Goal: Task Accomplishment & Management: Complete application form

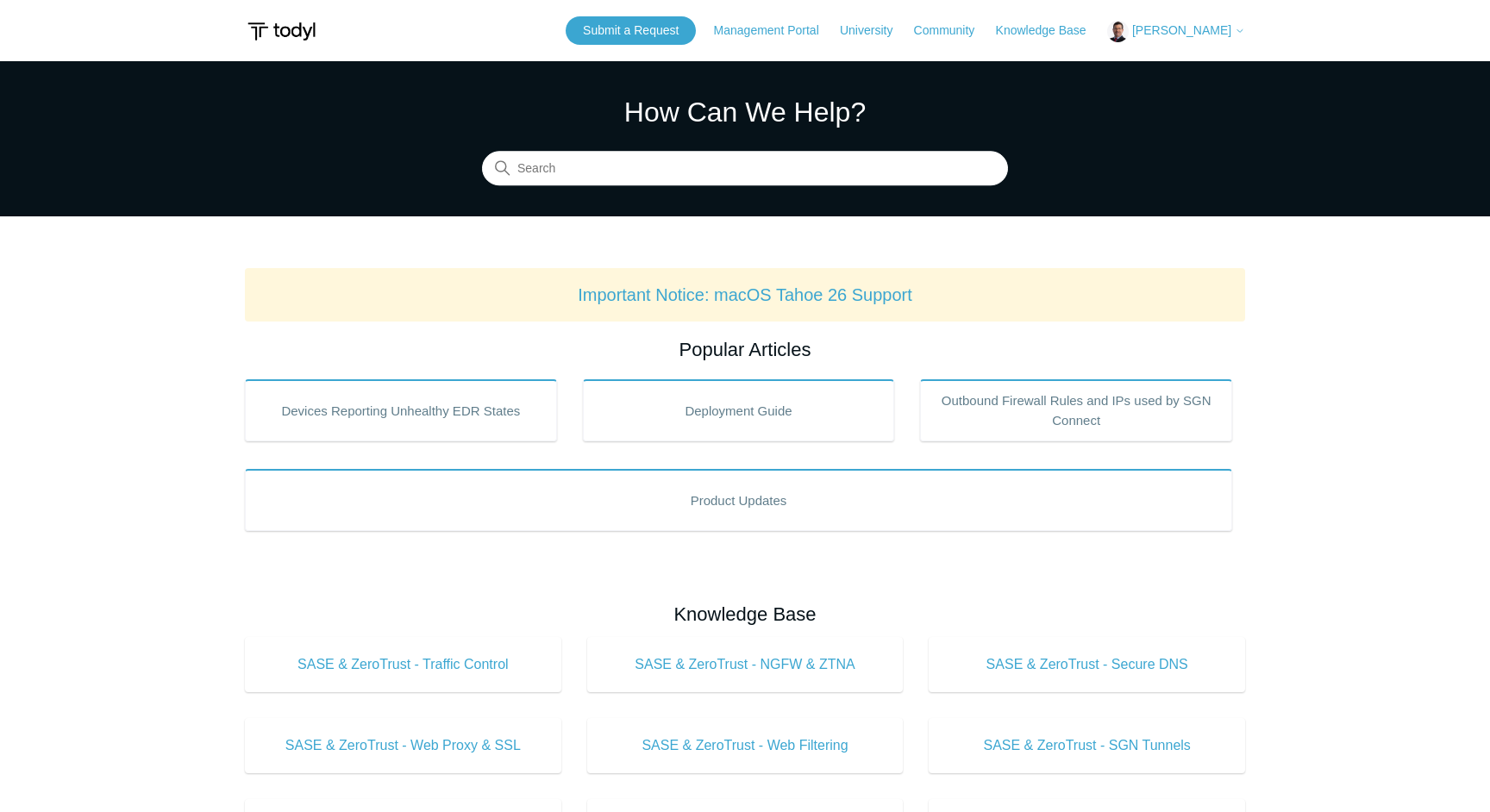
click at [1179, 27] on span "[PERSON_NAME]" at bounding box center [1181, 30] width 99 height 14
click at [1185, 67] on link "My Support Requests" at bounding box center [1192, 67] width 168 height 30
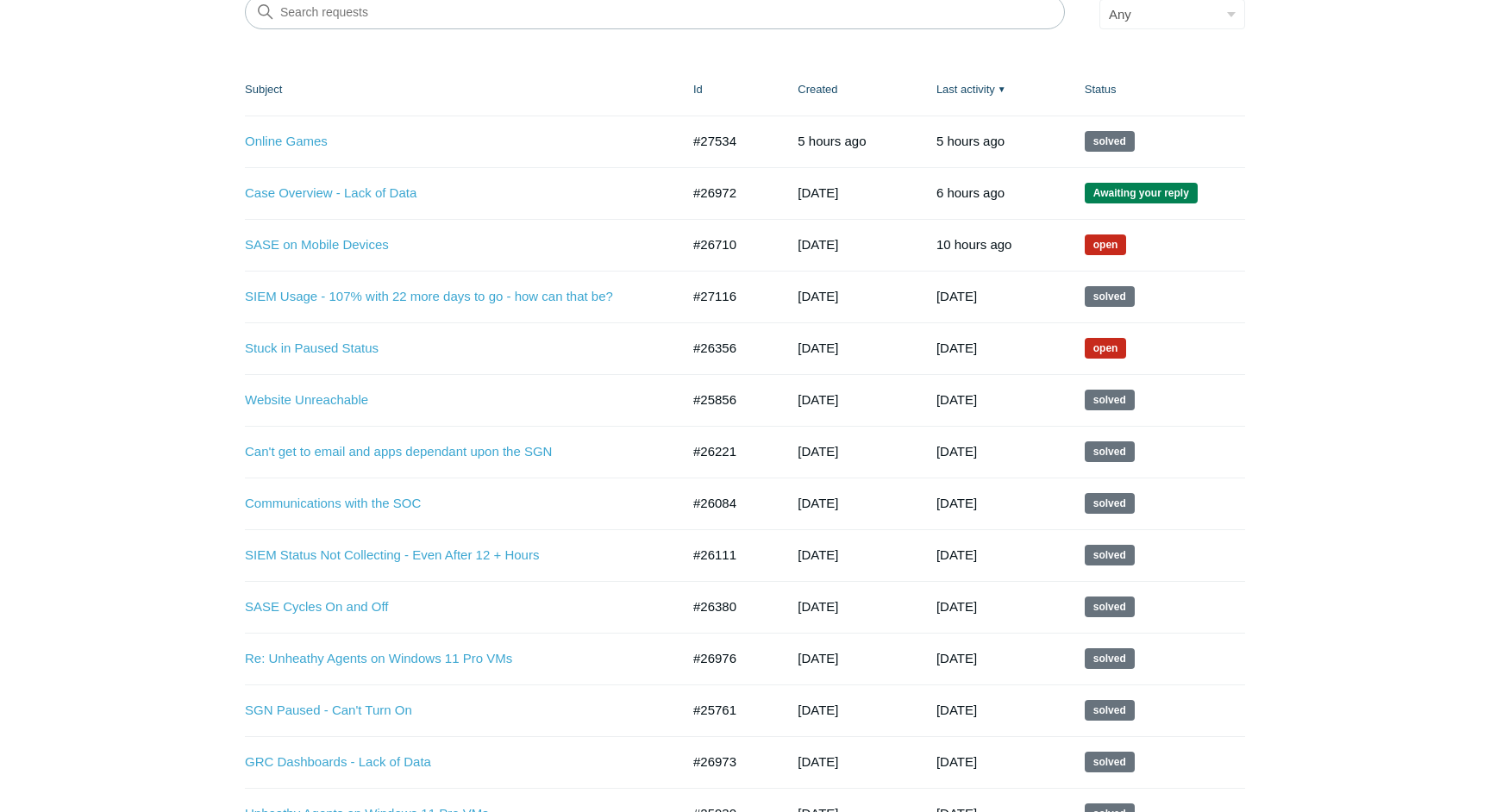
scroll to position [273, 0]
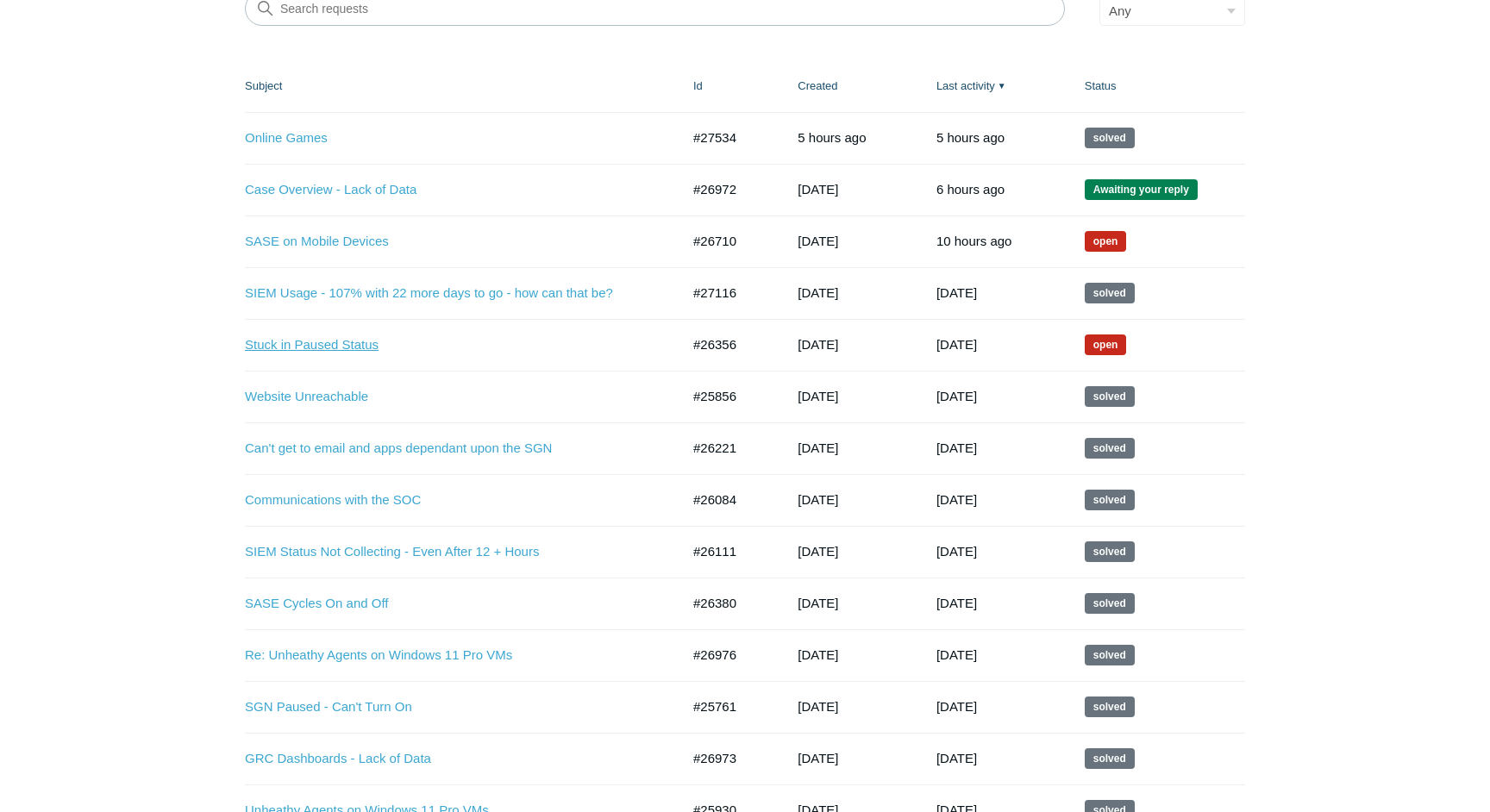
click at [318, 350] on link "Stuck in Paused Status" at bounding box center [449, 345] width 409 height 19
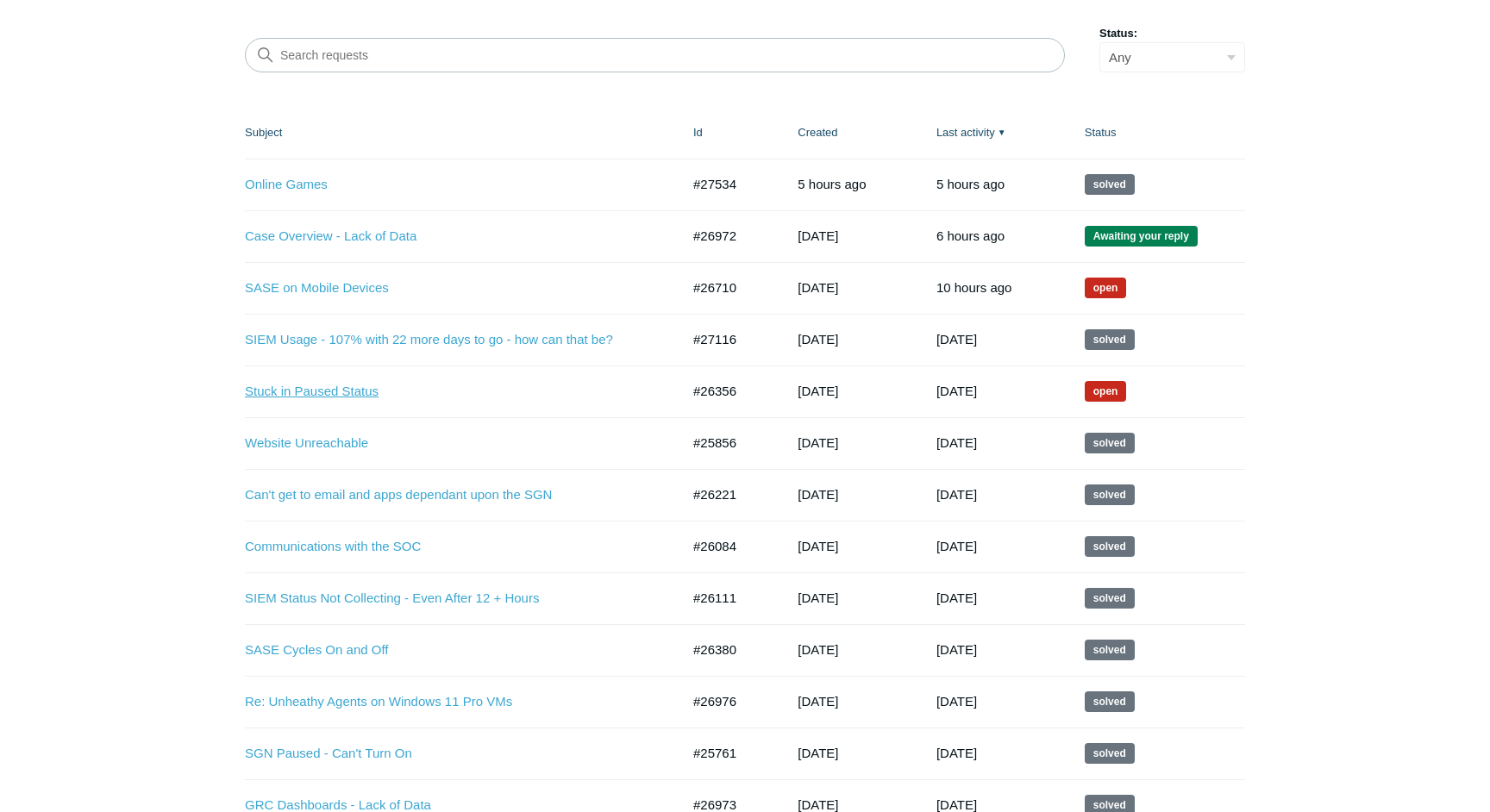
scroll to position [225, 0]
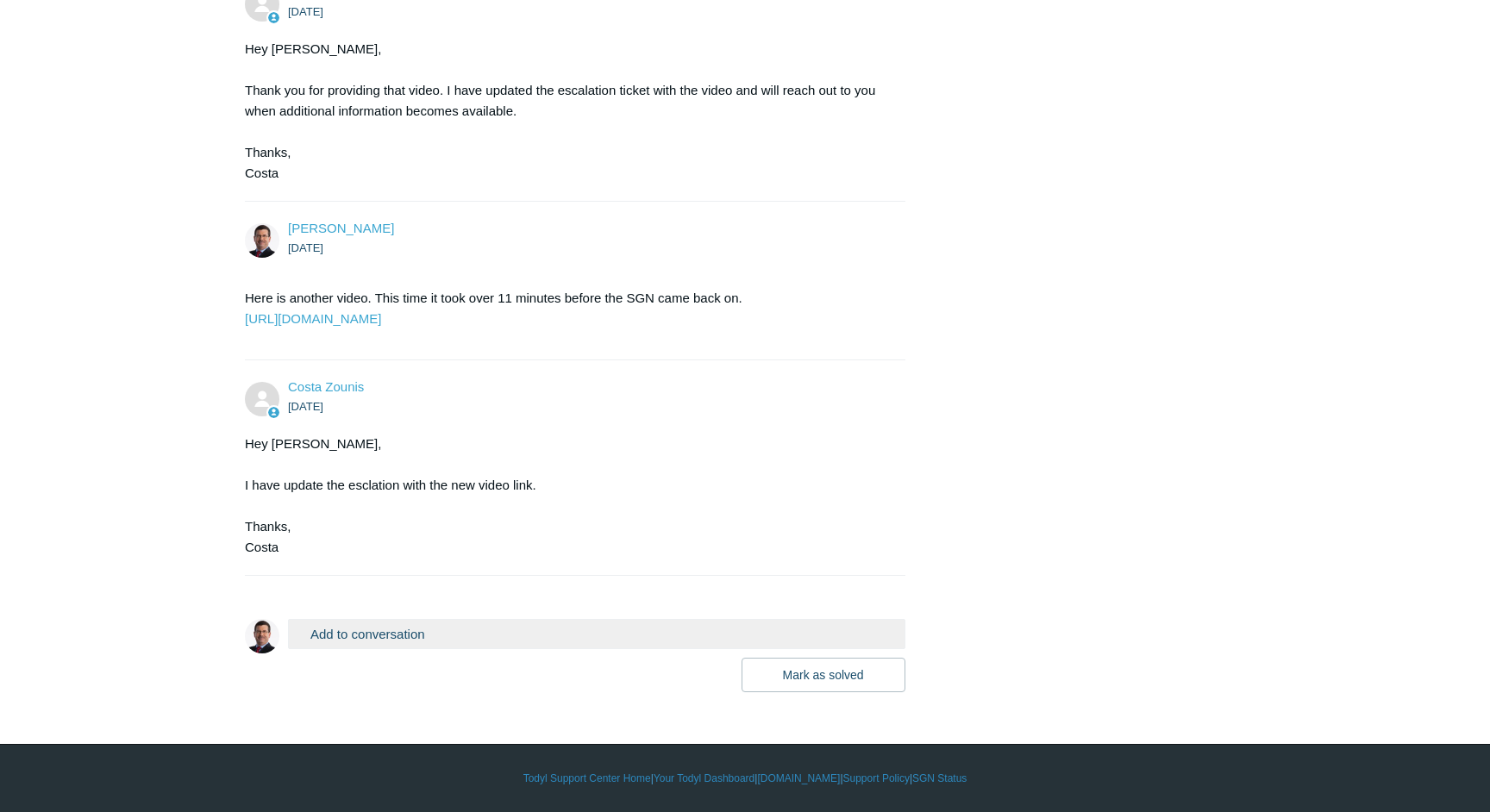
scroll to position [3784, 0]
click at [415, 628] on button "Add to conversation" at bounding box center [597, 634] width 617 height 30
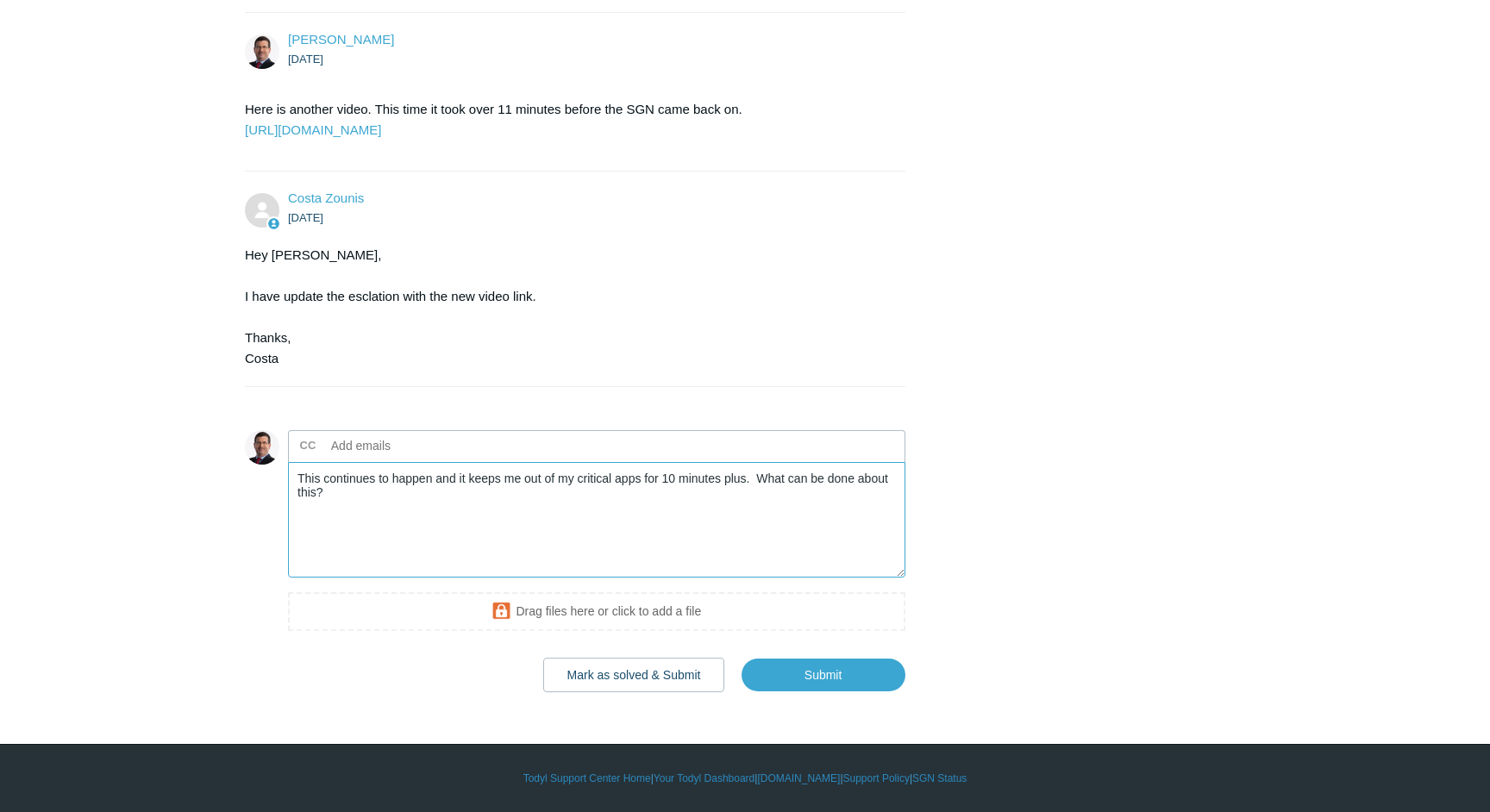
scroll to position [3970, 0]
type textarea "This continues to happen and it keeps me out of my critical apps for 10 minutes…"
click at [814, 665] on input "Submit" at bounding box center [823, 674] width 164 height 34
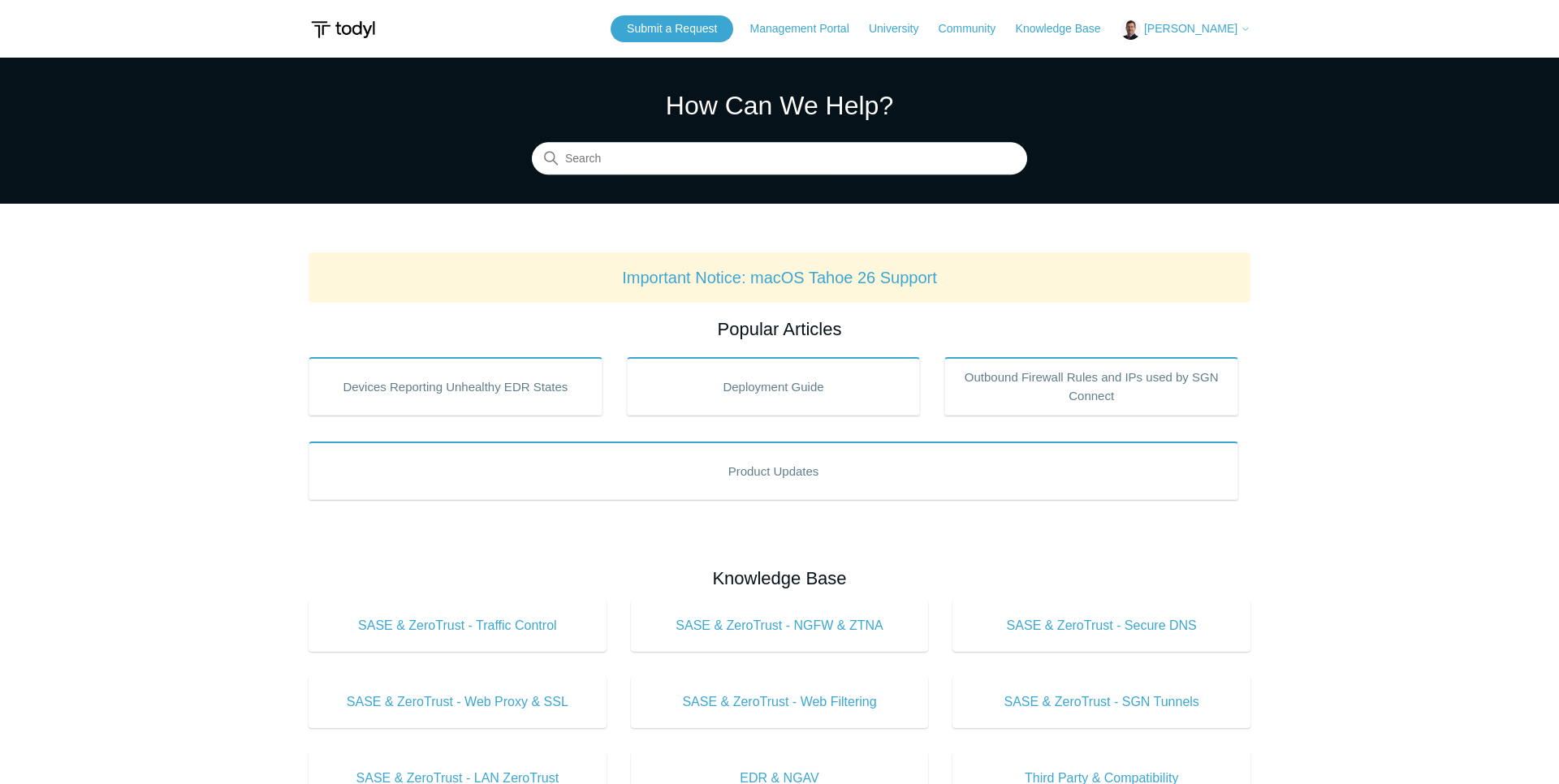
click at [1206, 27] on span "[PERSON_NAME]" at bounding box center [1191, 28] width 93 height 13
click at [1233, 69] on link "My Support Requests" at bounding box center [1201, 64] width 158 height 29
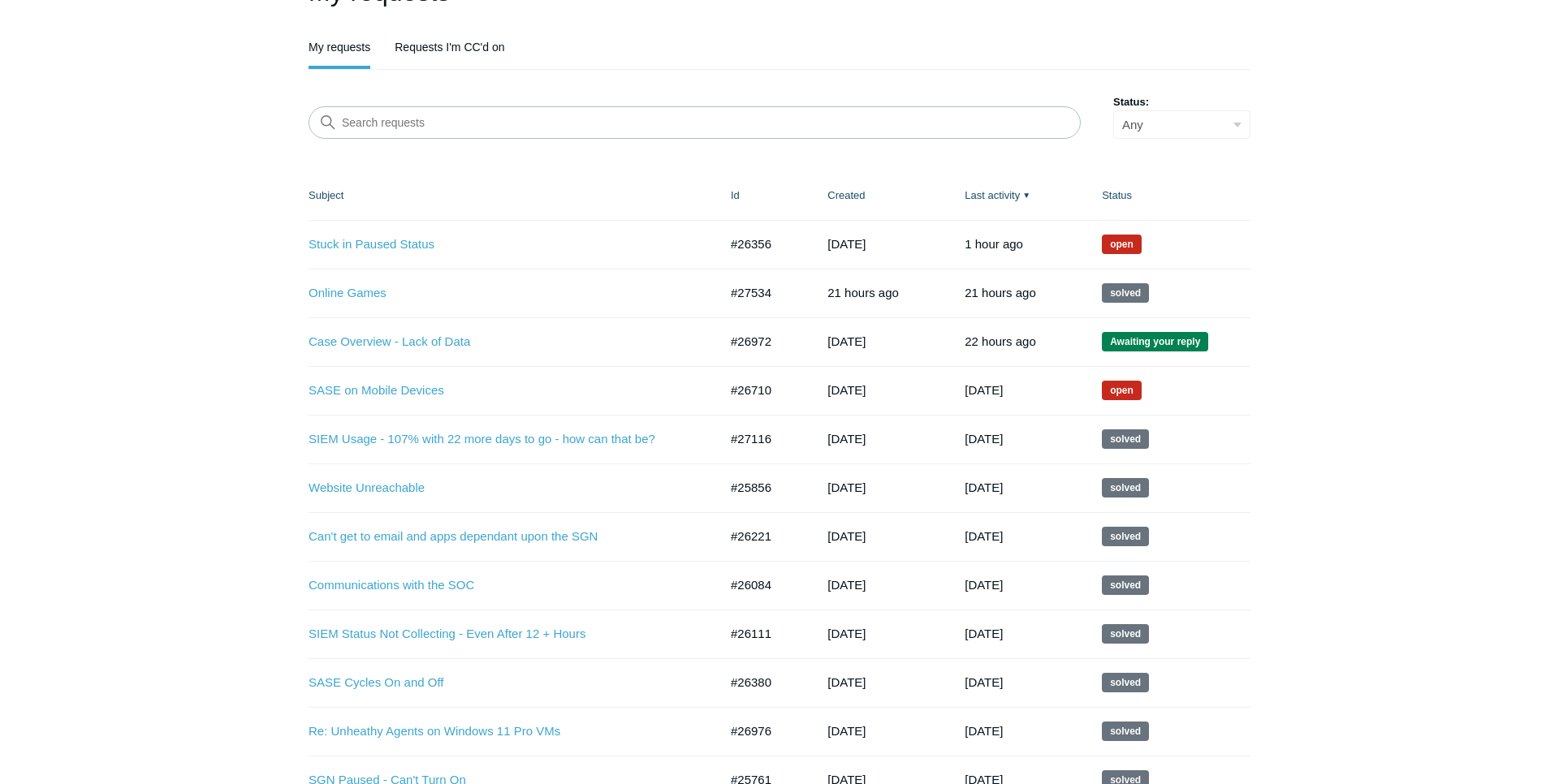
scroll to position [144, 0]
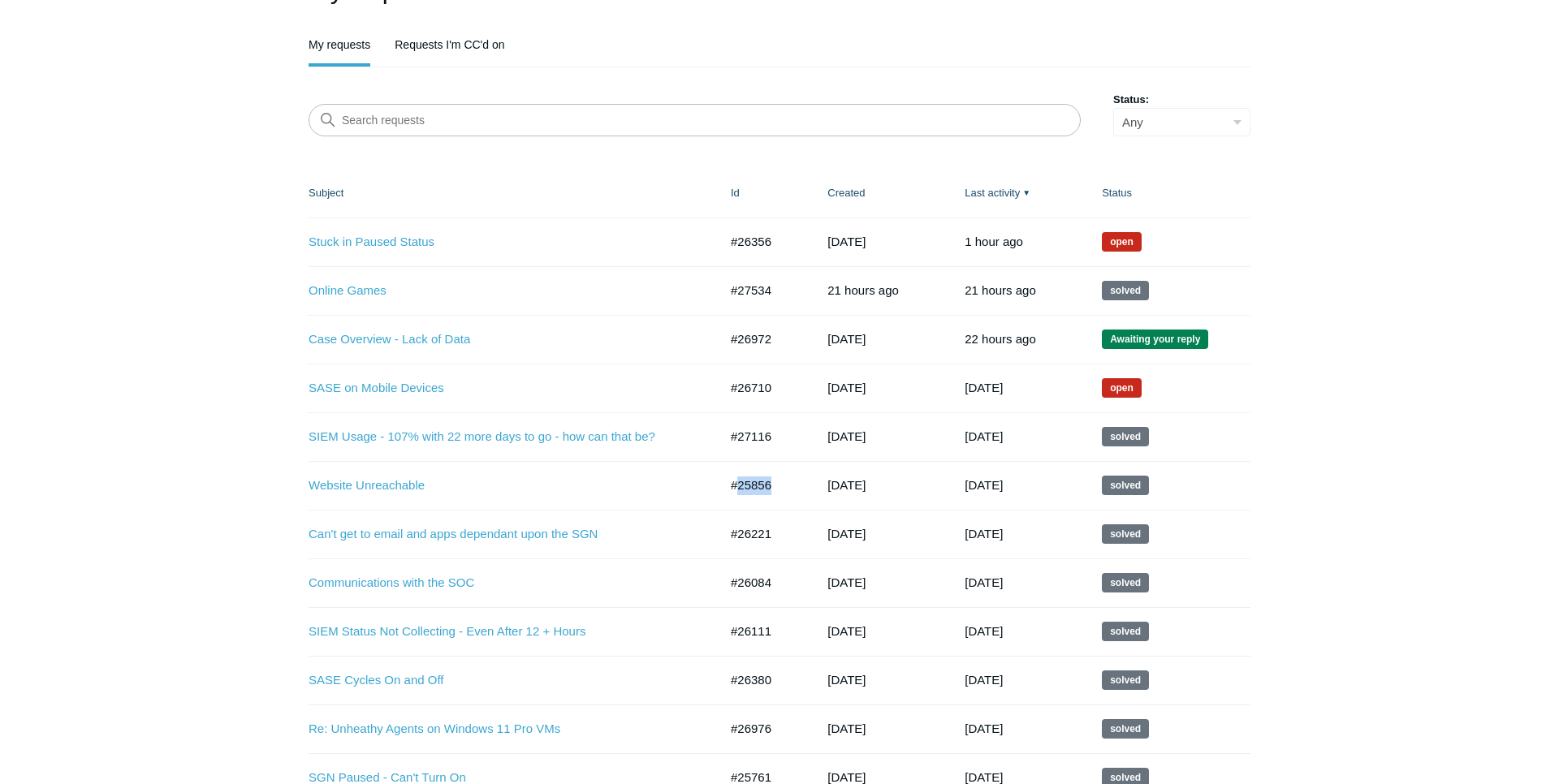
drag, startPoint x: 774, startPoint y: 489, endPoint x: 736, endPoint y: 486, distance: 38.1
click at [736, 487] on td "#25856" at bounding box center [763, 486] width 97 height 49
copy td "25856"
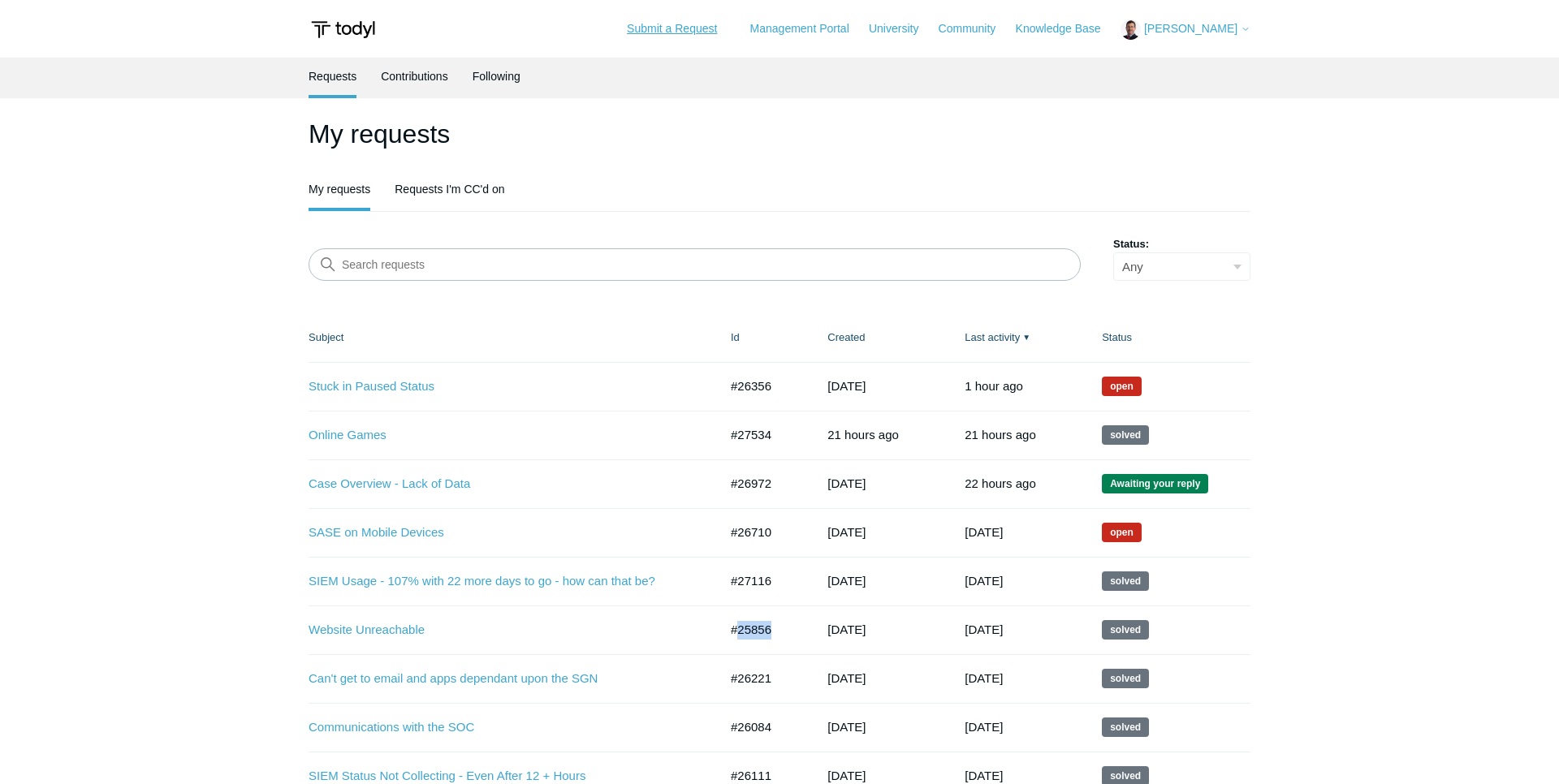
drag, startPoint x: 683, startPoint y: 32, endPoint x: 621, endPoint y: 105, distance: 95.8
click at [683, 32] on link "Submit a Request" at bounding box center [672, 29] width 123 height 27
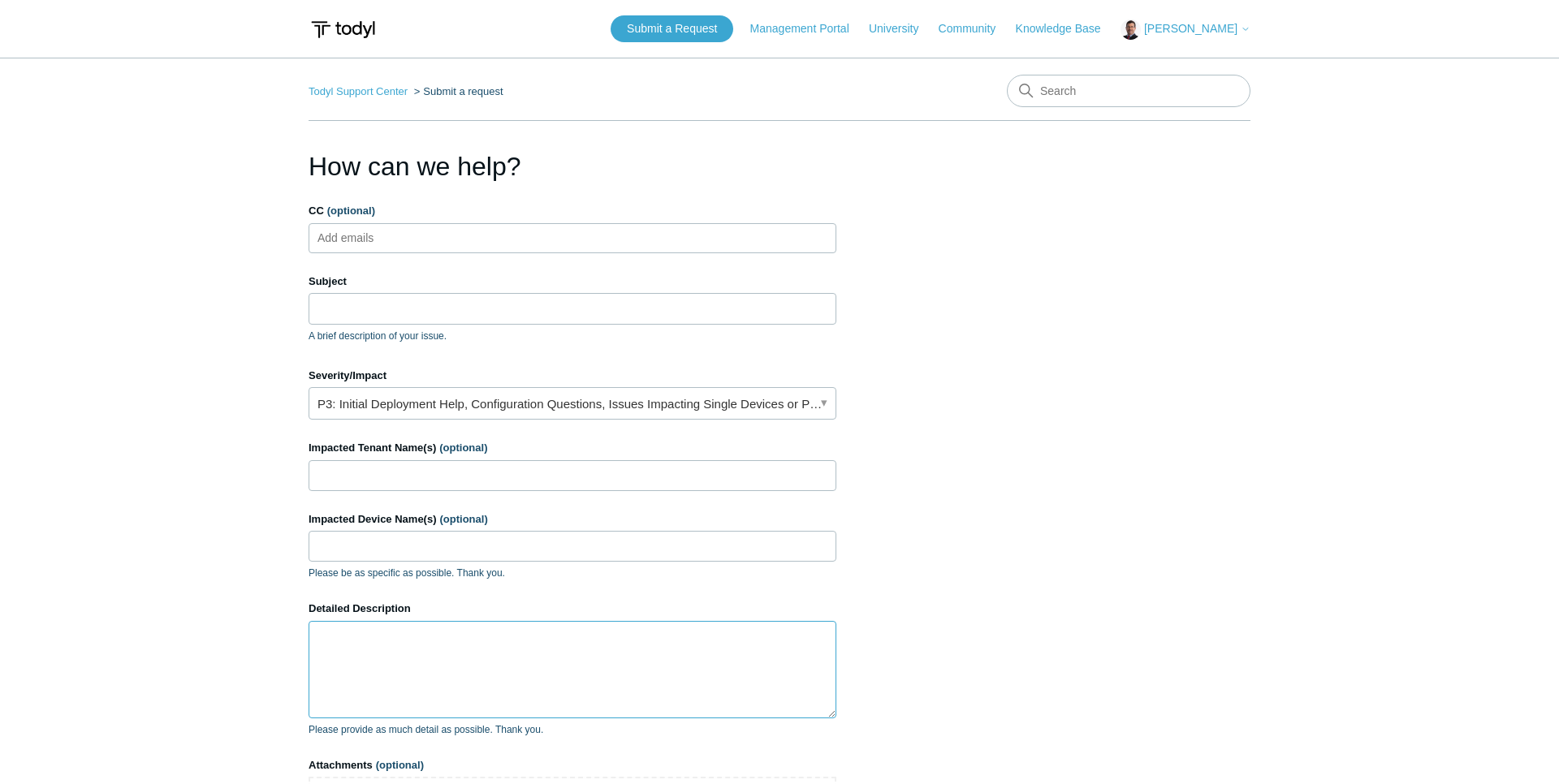
click at [451, 634] on textarea "Detailed Description" at bounding box center [573, 670] width 528 height 97
paste textarea "25856"
type textarea "25856"
click at [360, 313] on input "Subject" at bounding box center [573, 308] width 528 height 30
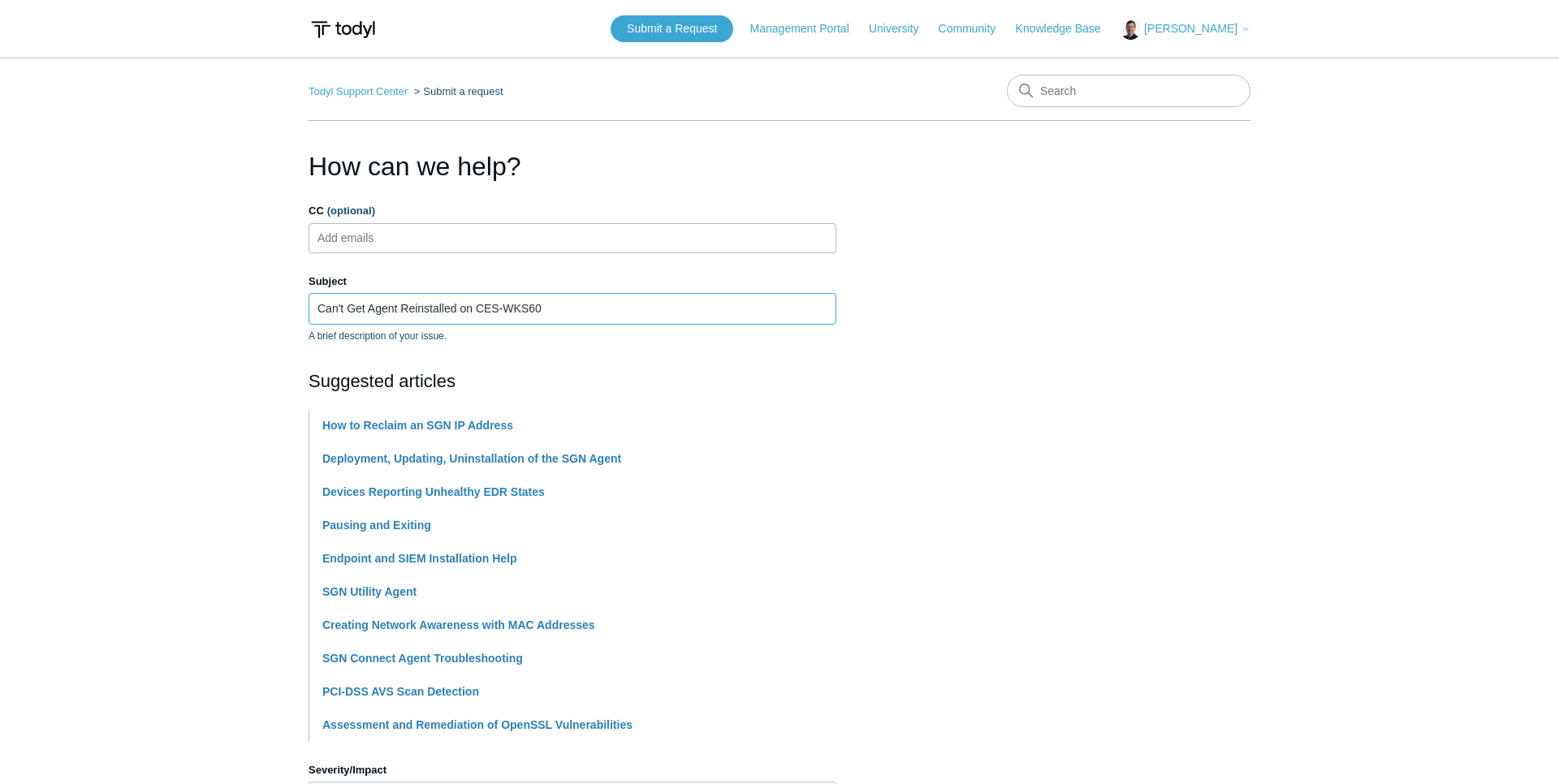
click at [447, 307] on input "Can't Get Agent Reinstalled on CES-WKS60" at bounding box center [573, 308] width 528 height 30
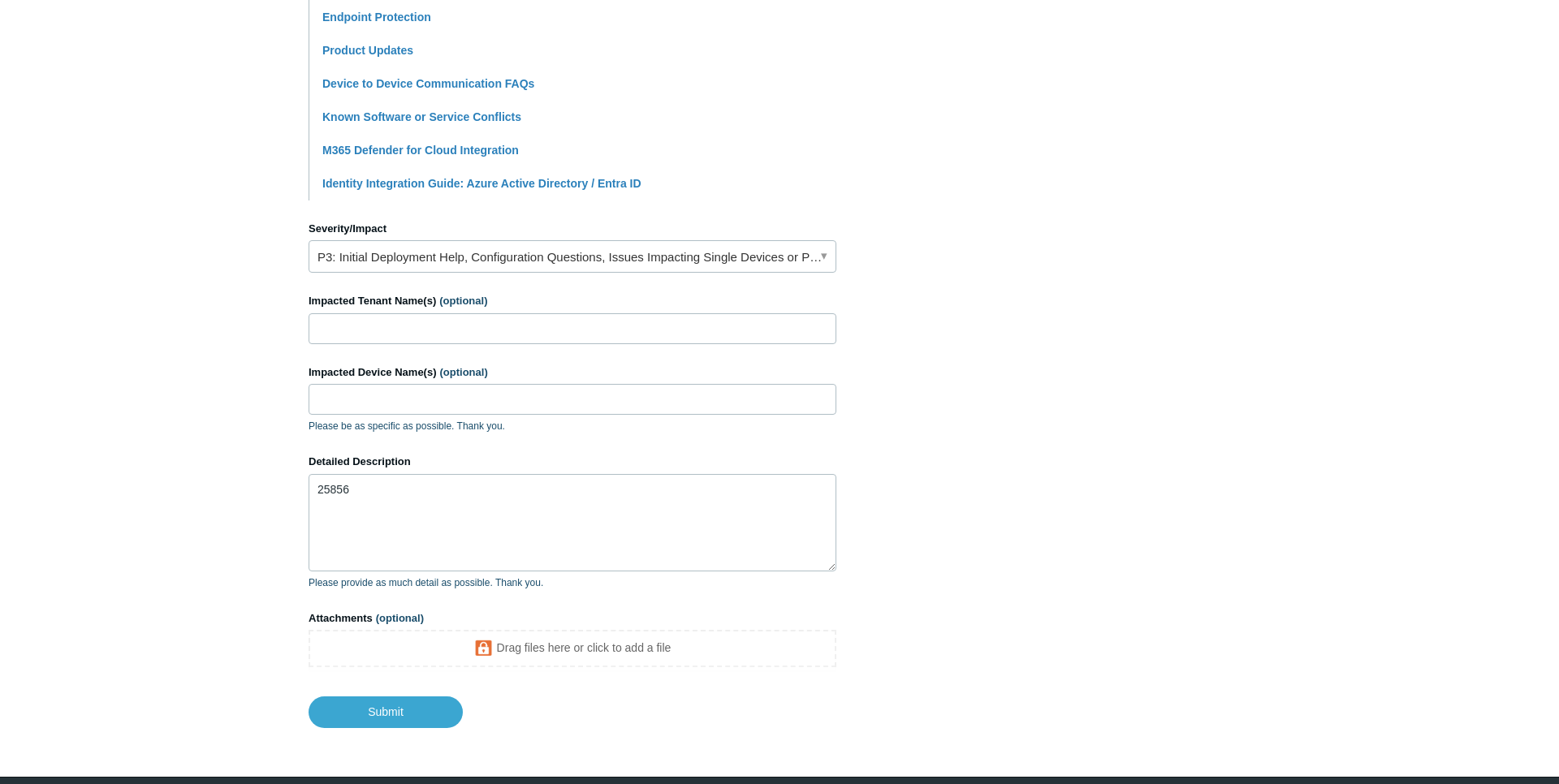
scroll to position [551, 0]
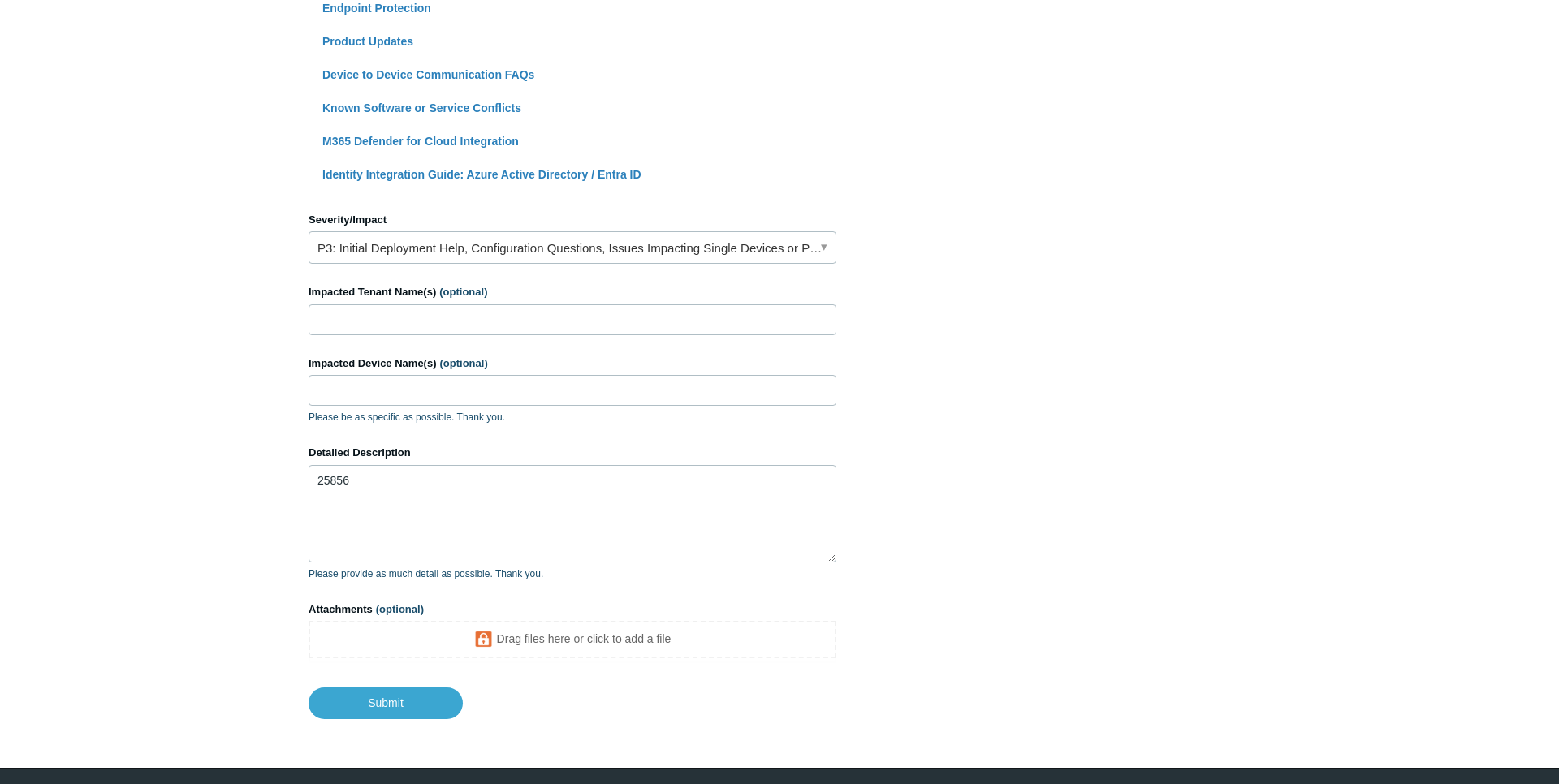
type input "Can't Get Agent Reinstalled/Registered on CES-WKS60"
click at [409, 258] on link "P3: Initial Deployment Help, Configuration Questions, Issues Impacting Single D…" at bounding box center [573, 247] width 528 height 32
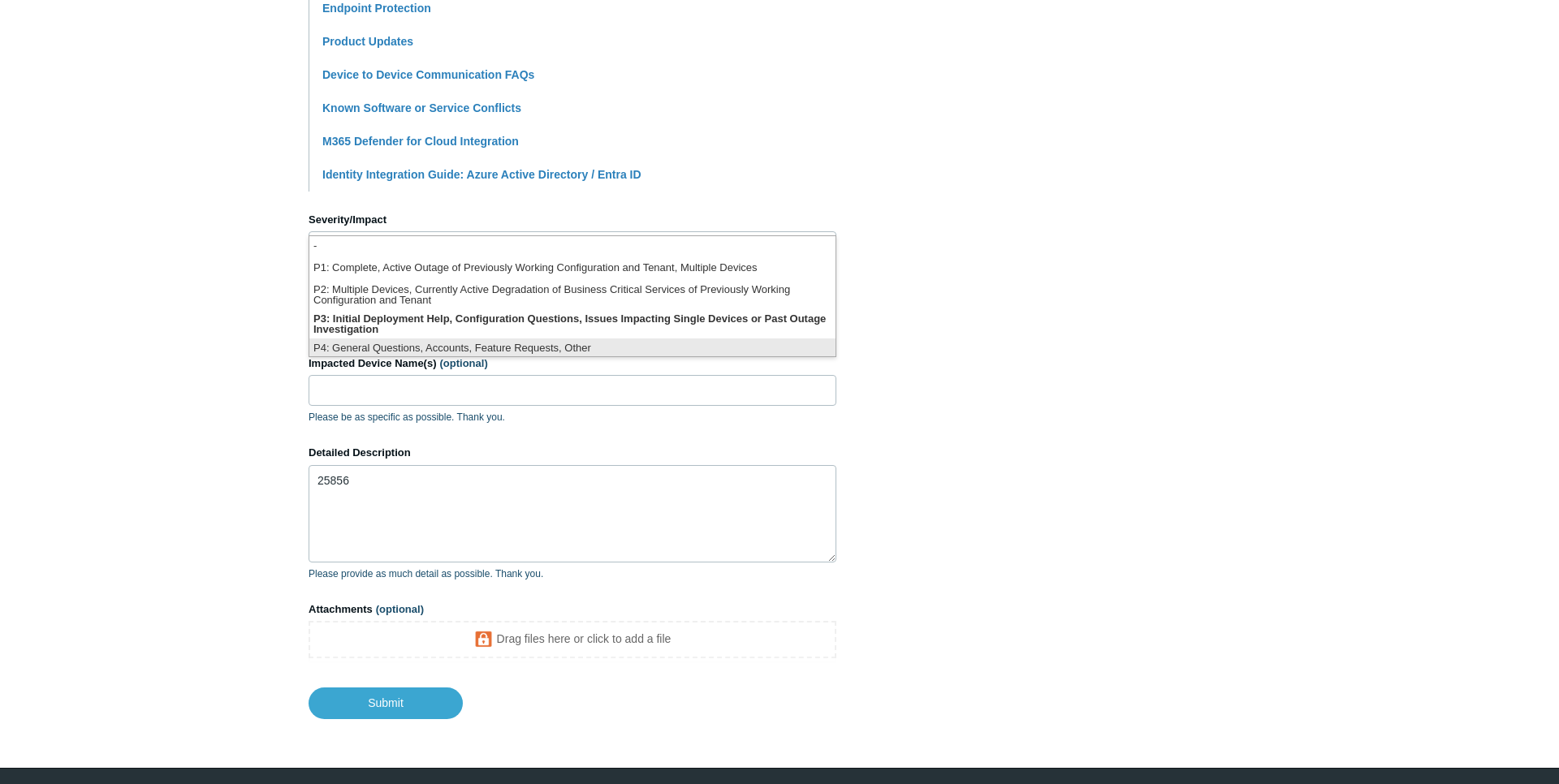
scroll to position [4, 0]
click at [394, 340] on li "P4: General Questions, Accounts, Feature Requests, Other" at bounding box center [572, 345] width 527 height 22
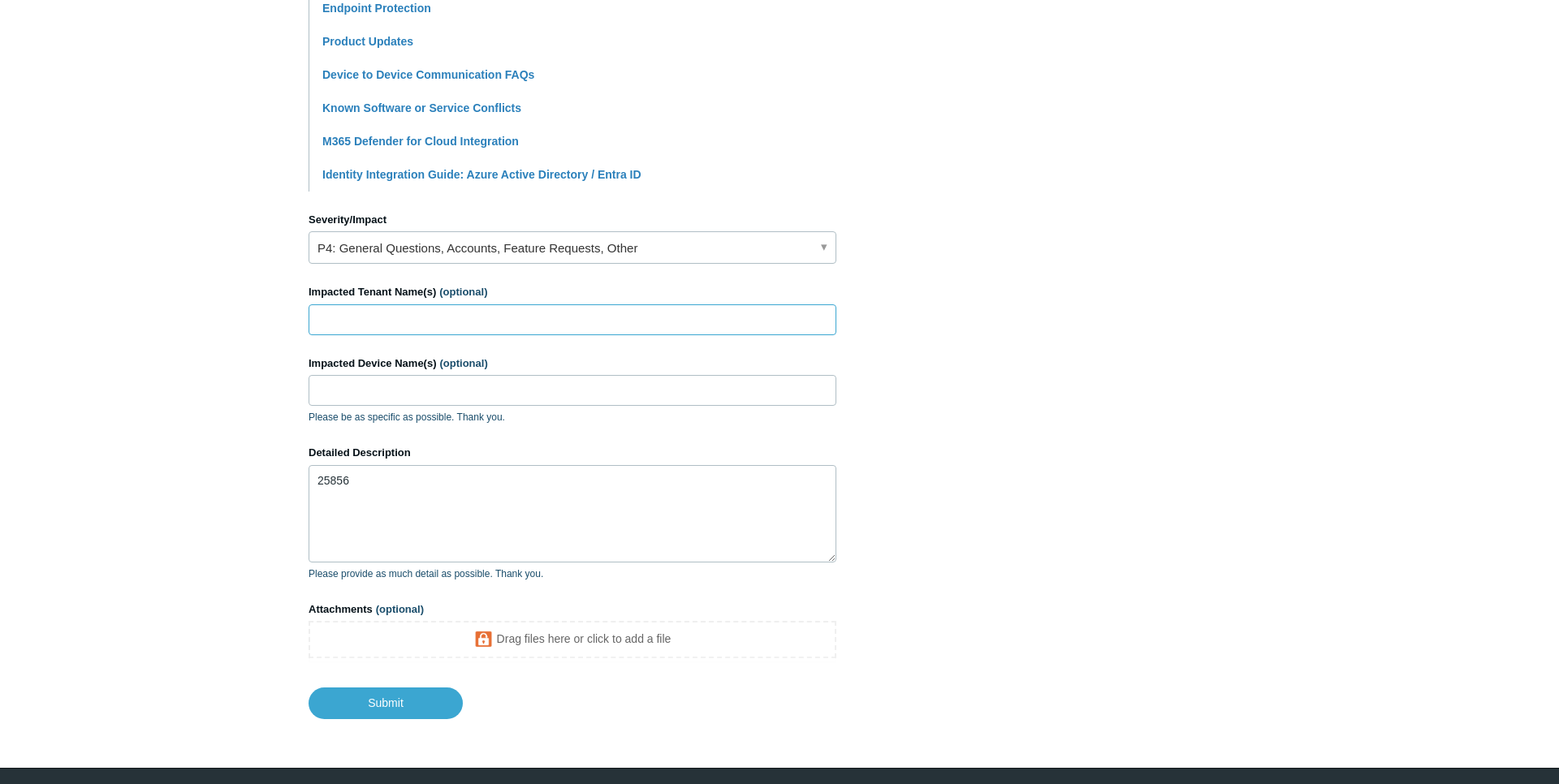
click at [415, 320] on input "Impacted Tenant Name(s) (optional)" at bounding box center [573, 319] width 528 height 30
type input "cross environmential services"
type input "ces-wks60"
drag, startPoint x: 316, startPoint y: 486, endPoint x: 439, endPoint y: 484, distance: 123.0
click at [316, 486] on textarea "25856" at bounding box center [573, 514] width 528 height 97
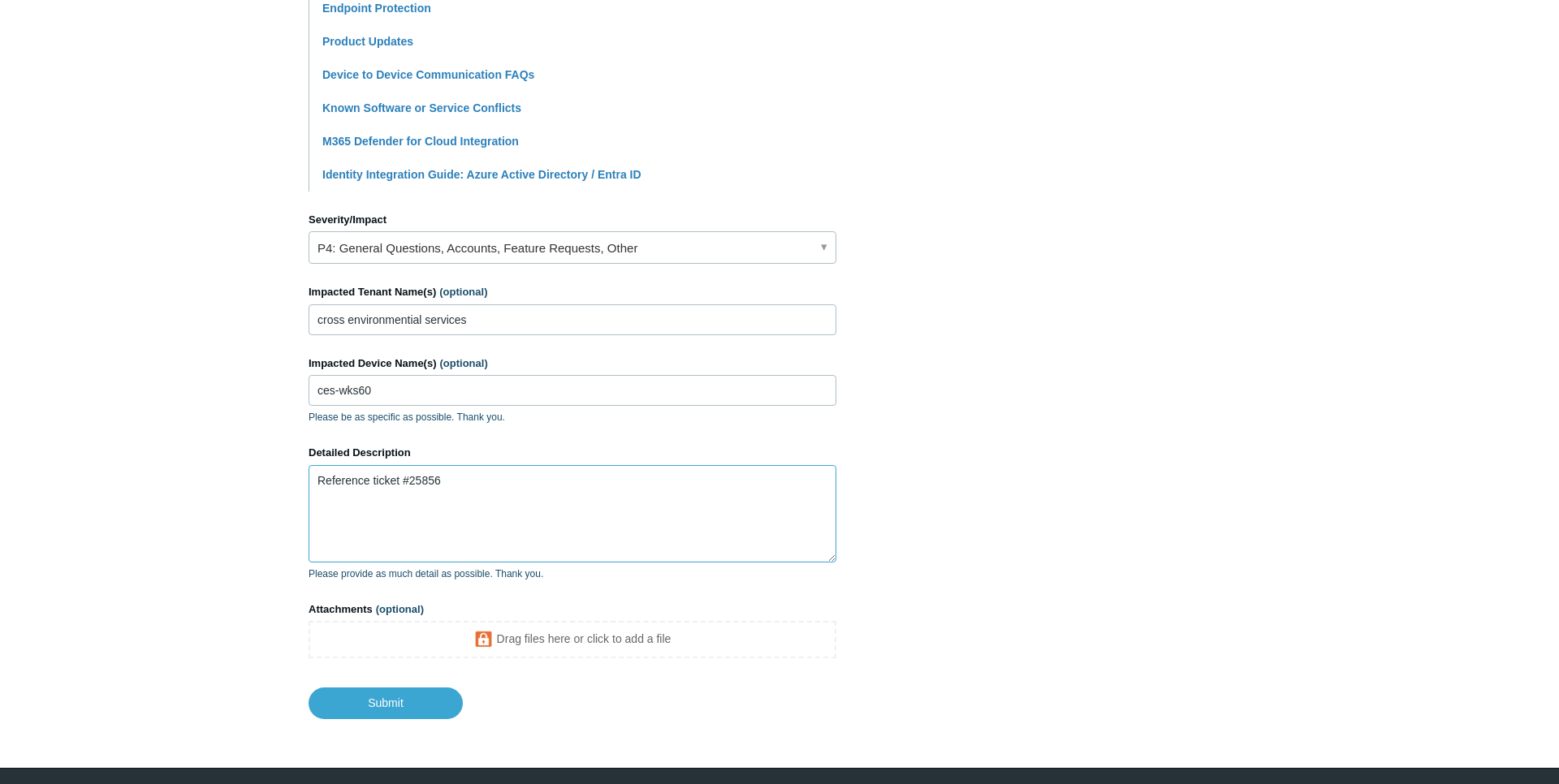
click at [483, 484] on textarea "Reference ticket #25856" at bounding box center [573, 514] width 528 height 97
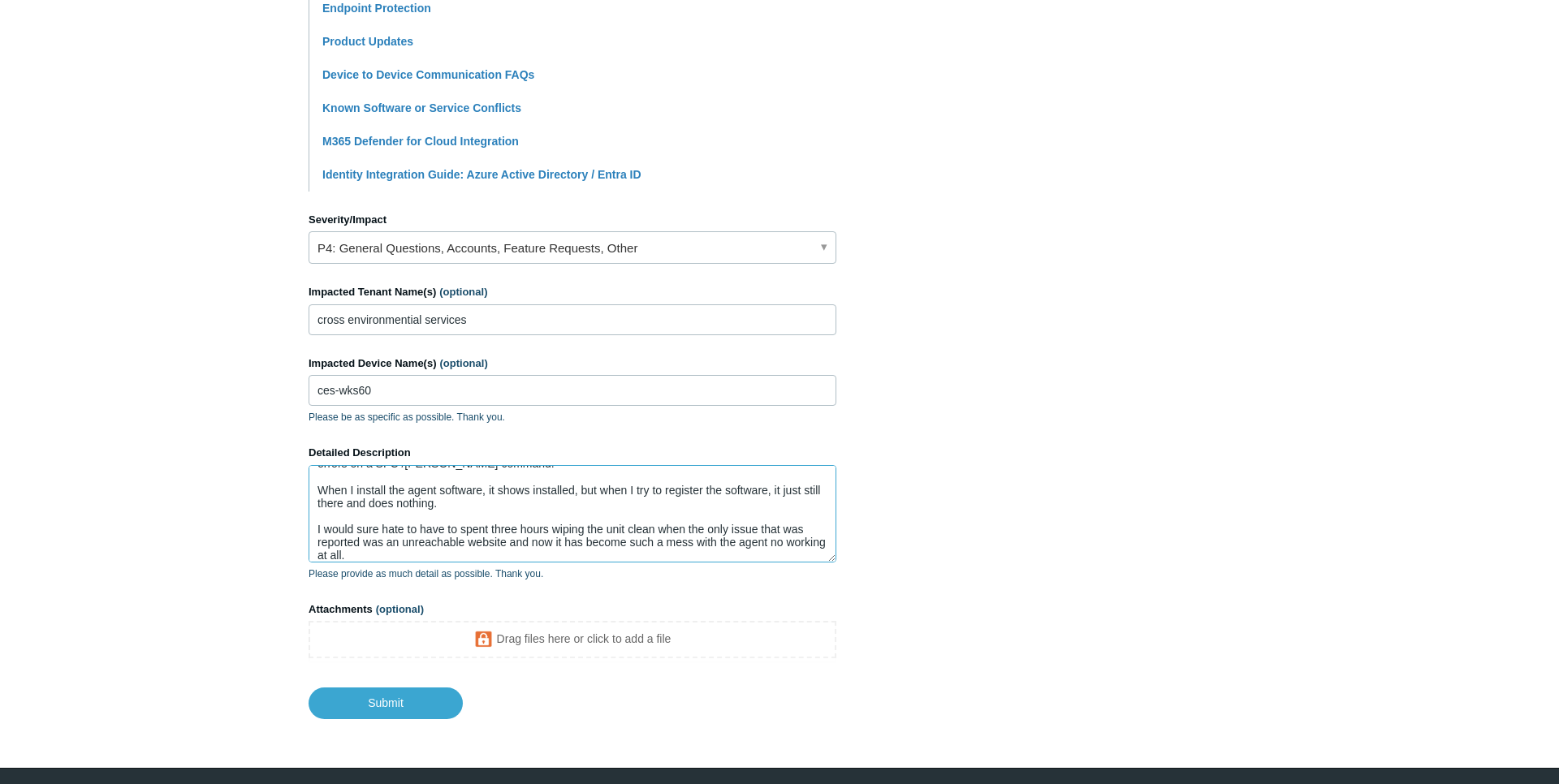
scroll to position [83, 0]
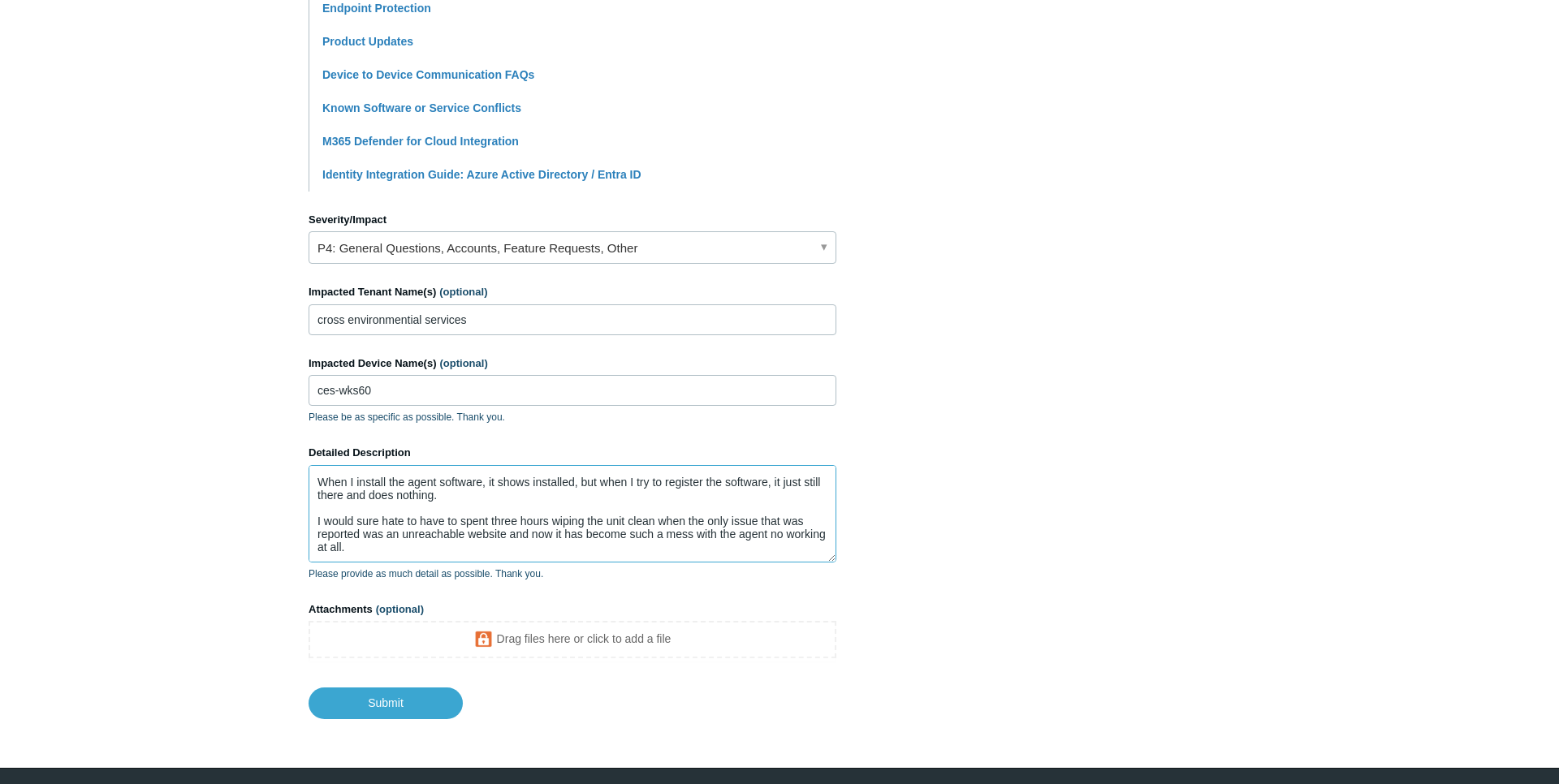
paste textarea "[URL][DOMAIN_NAME]"
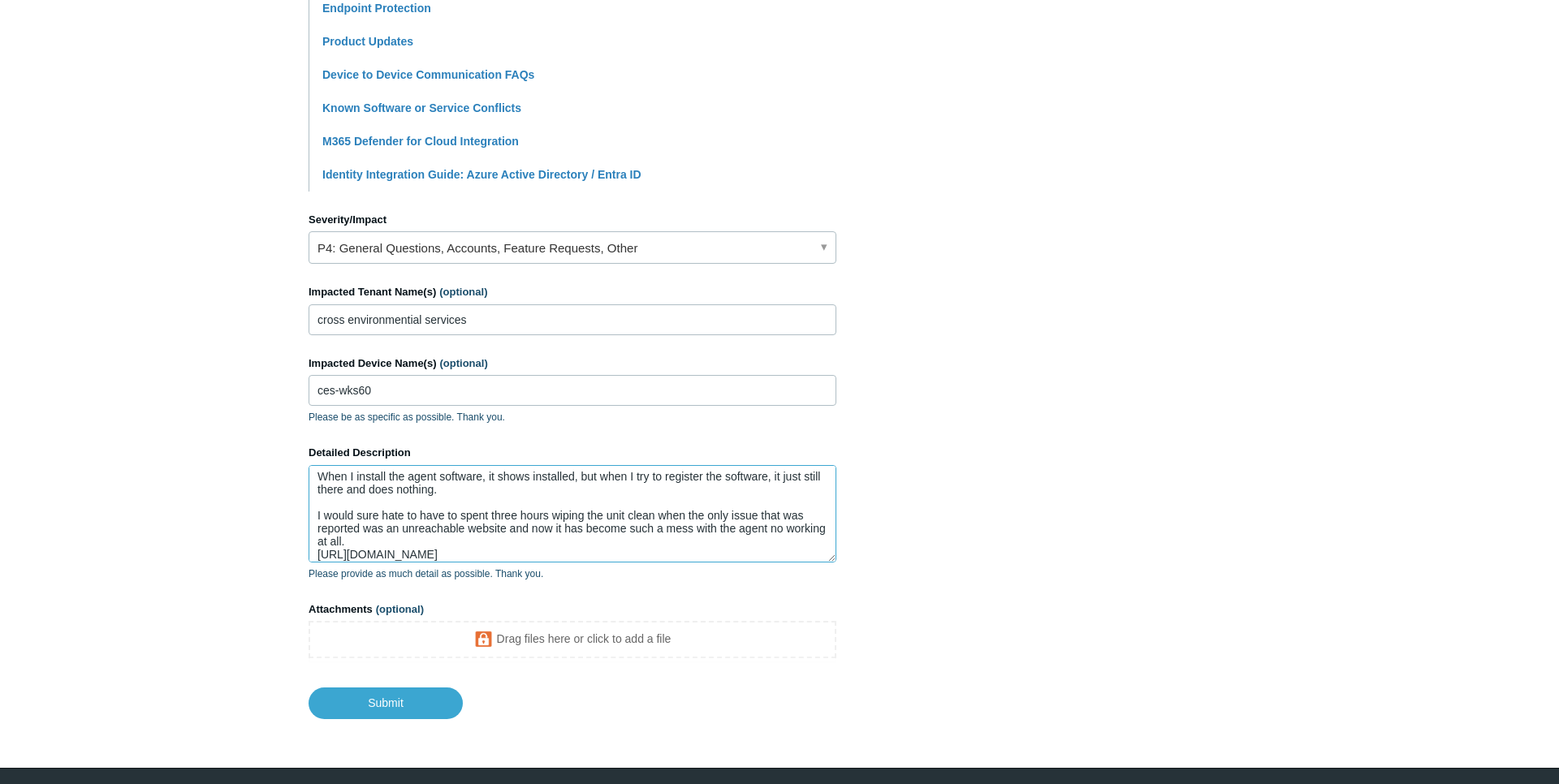
scroll to position [96, 0]
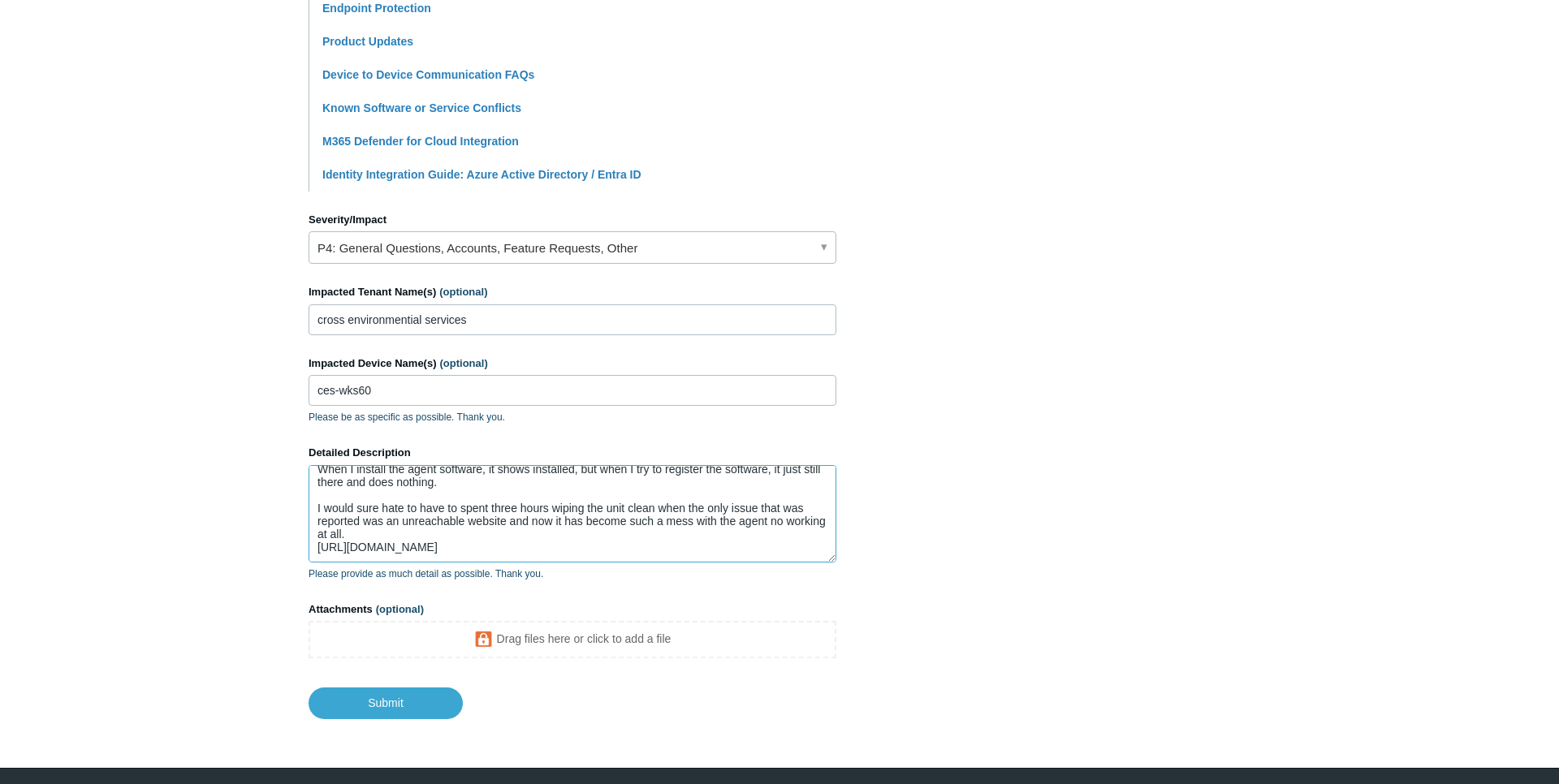
type textarea "Reference ticket #25856. She continues to have issues with not being able to re…"
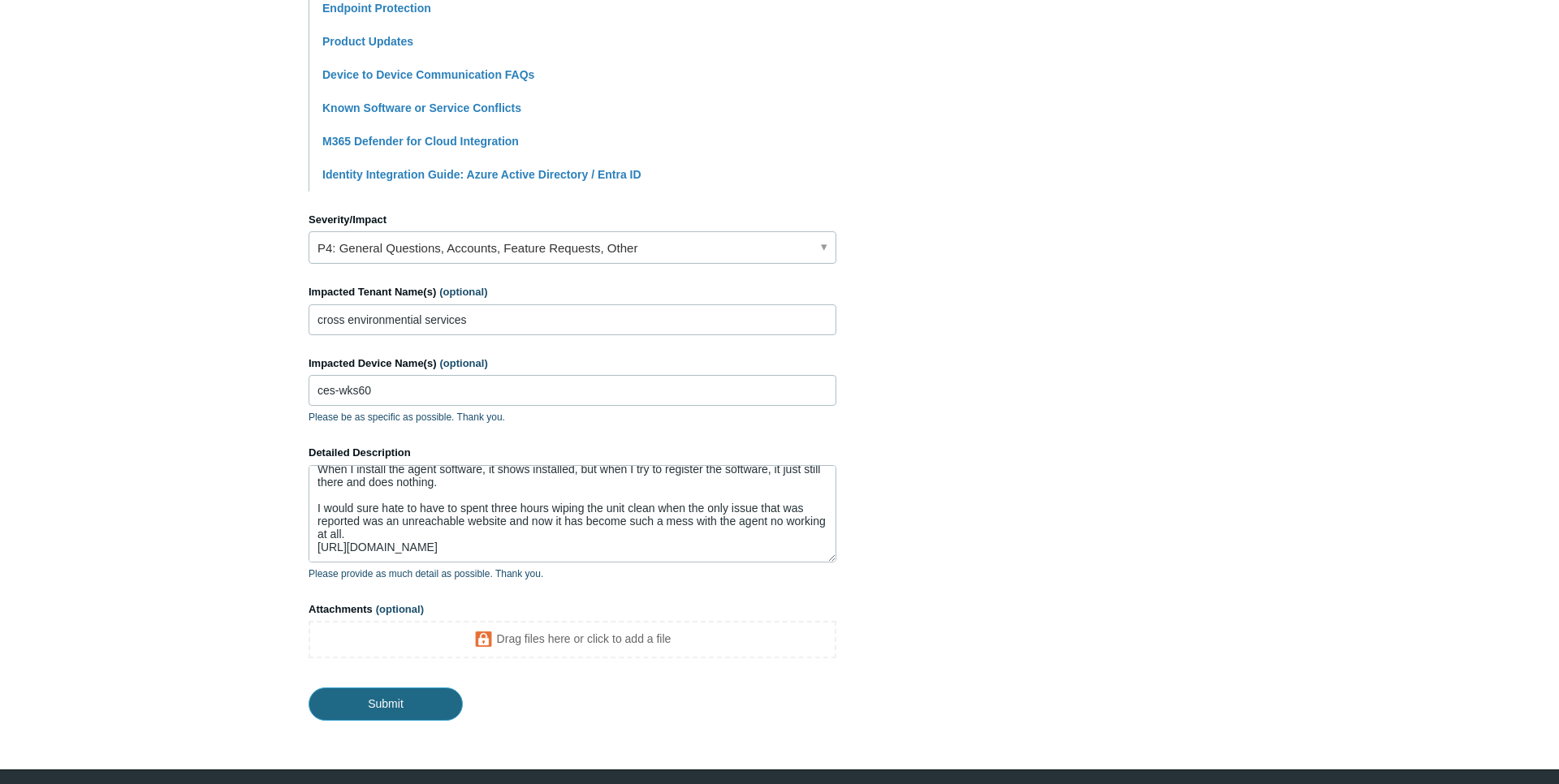
click at [402, 706] on input "Submit" at bounding box center [386, 703] width 154 height 32
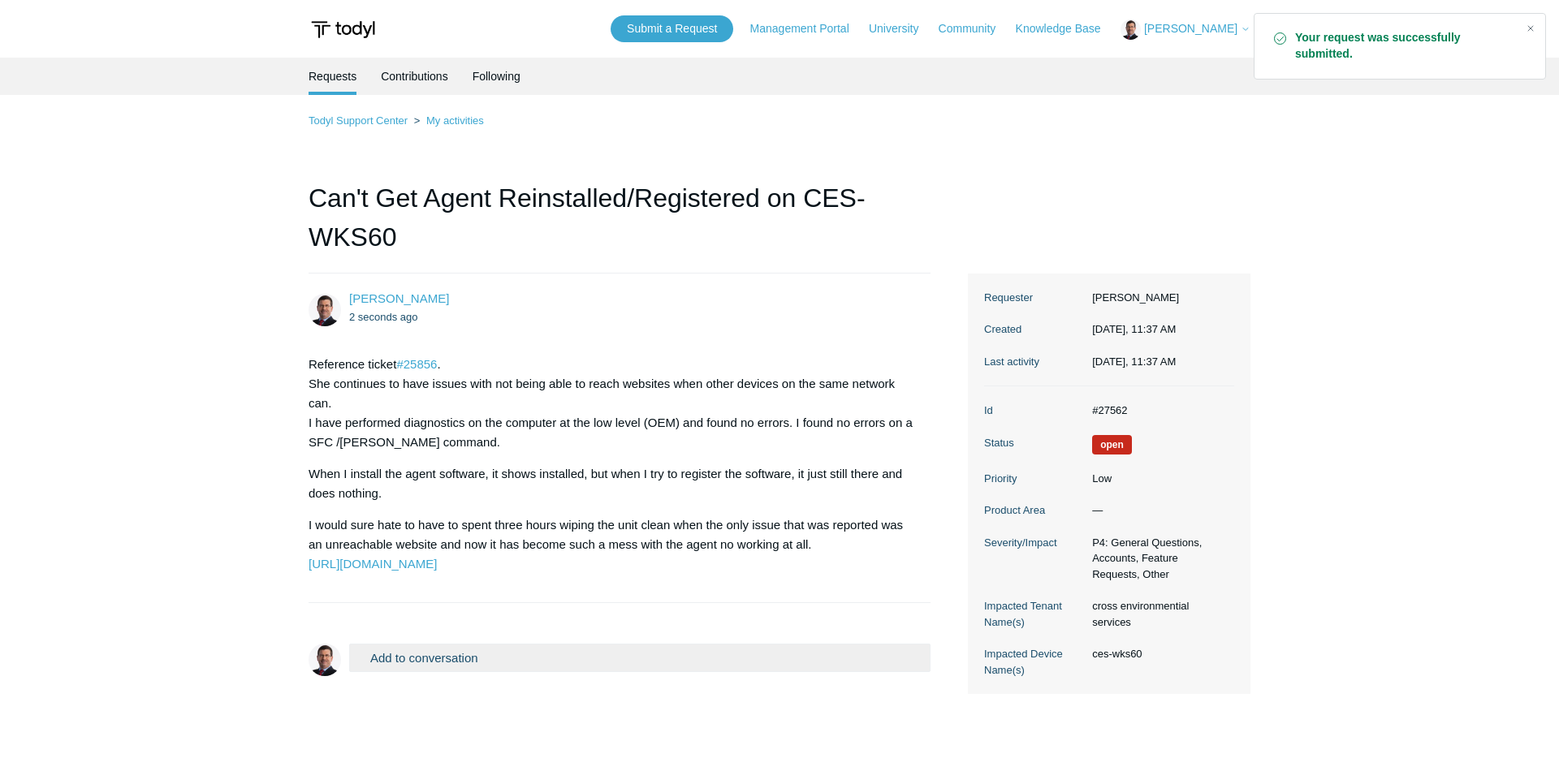
drag, startPoint x: 311, startPoint y: 364, endPoint x: 725, endPoint y: 579, distance: 466.5
click at [724, 580] on section "Reference ticket #25856 . She continues to have issues with not being able to r…" at bounding box center [612, 465] width 606 height 244
copy div "Reference ticket #25856 . She continues to have issues with not being able to r…"
